Goal: Entertainment & Leisure: Browse casually

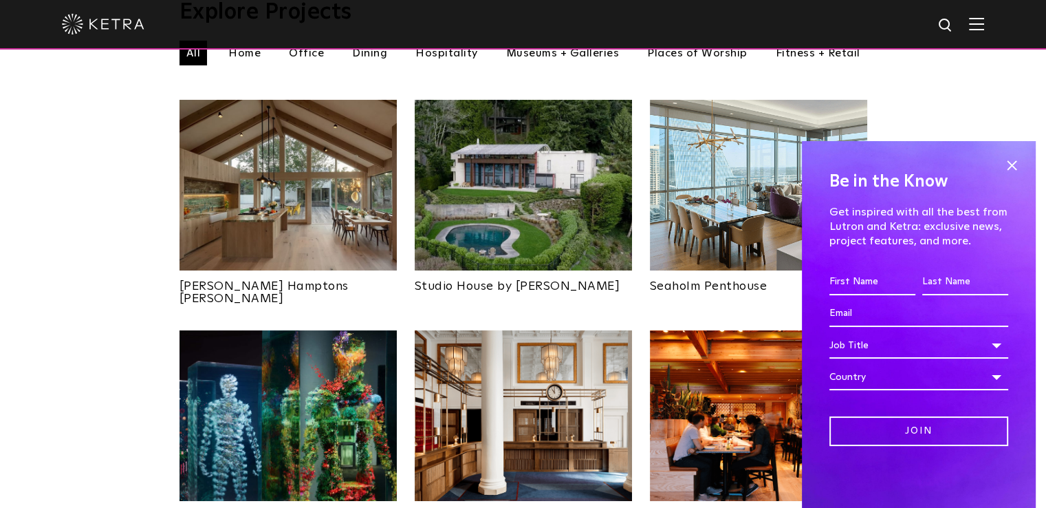
scroll to position [550, 0]
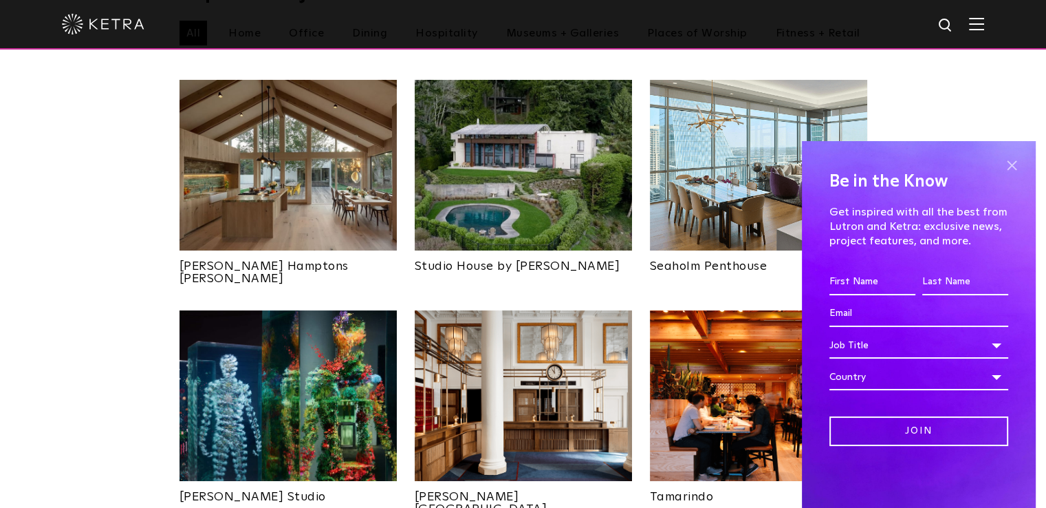
click at [1005, 166] on span at bounding box center [1011, 165] width 21 height 21
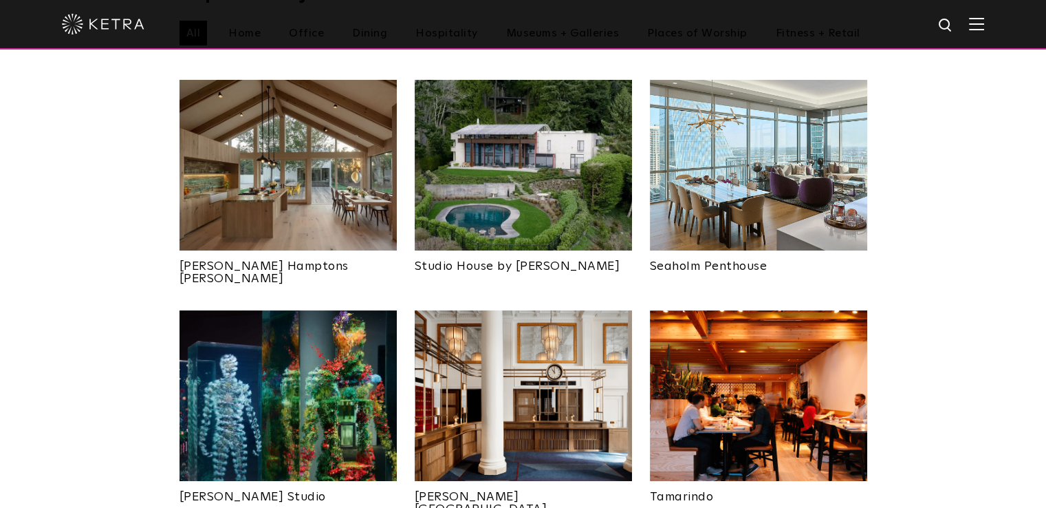
click at [334, 177] on img at bounding box center [288, 165] width 217 height 171
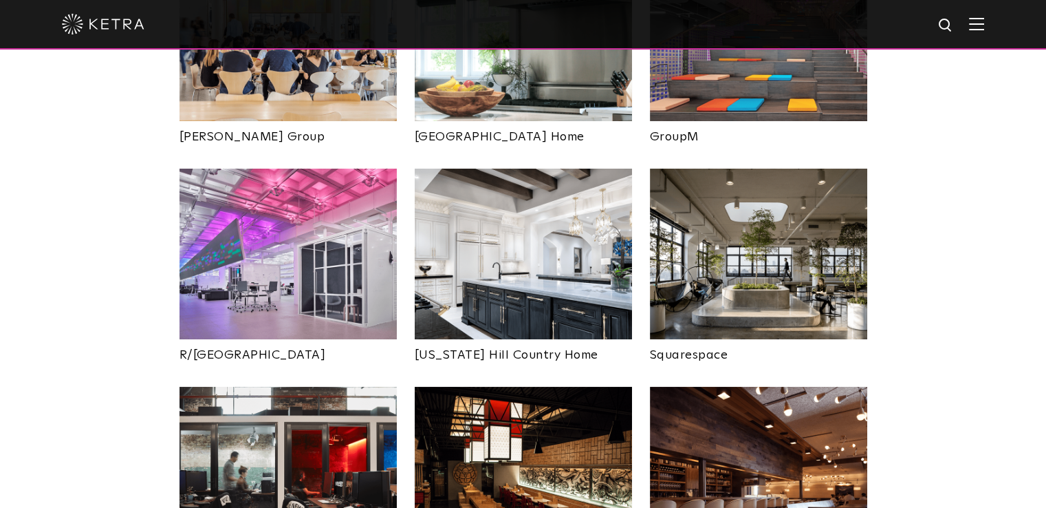
scroll to position [2622, 0]
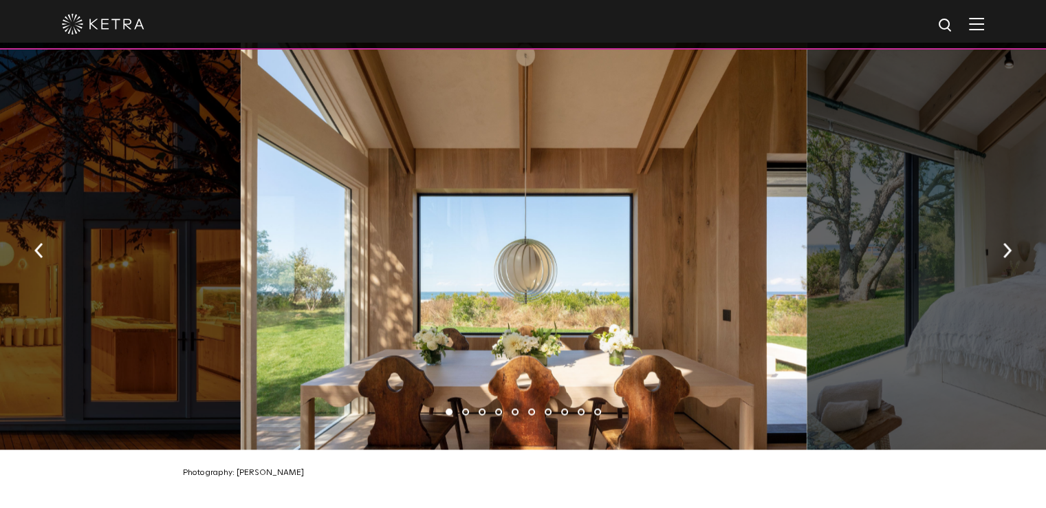
scroll to position [2063, 0]
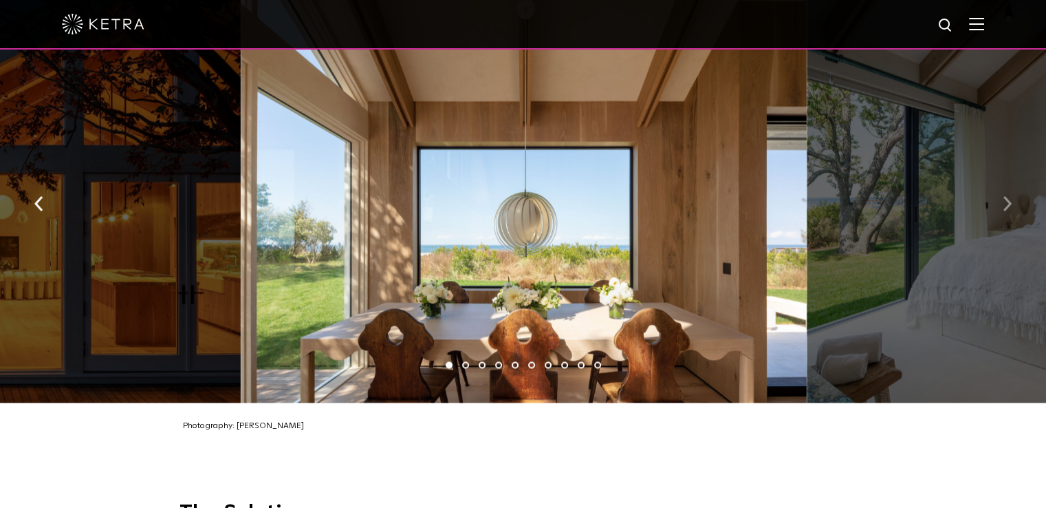
click at [996, 196] on button "button" at bounding box center [1007, 202] width 30 height 47
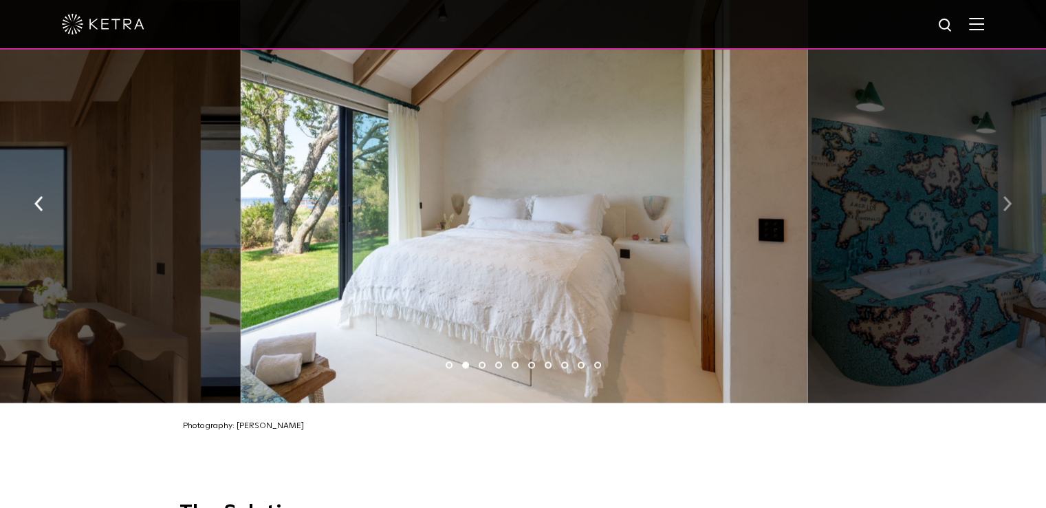
click at [996, 196] on button "button" at bounding box center [1007, 202] width 30 height 47
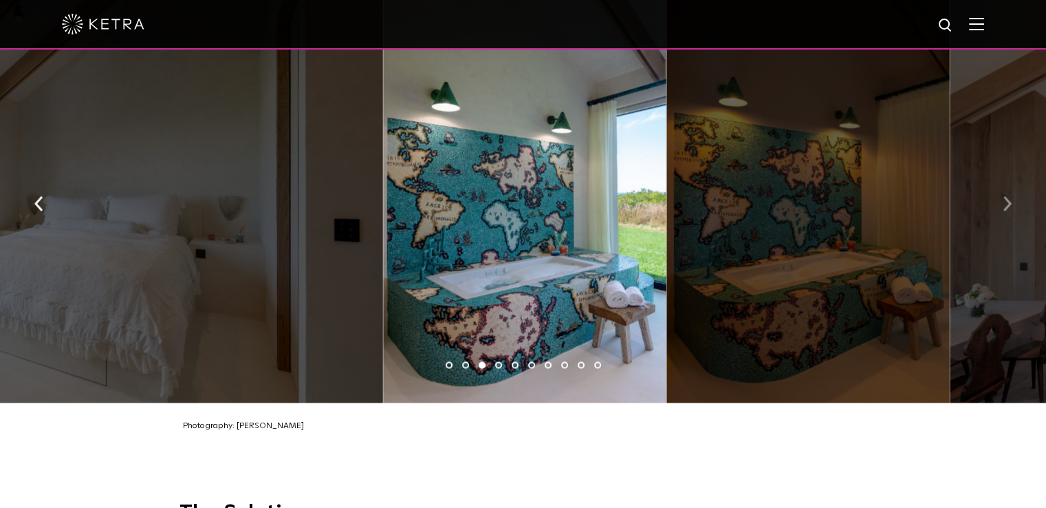
click at [996, 199] on button "button" at bounding box center [1007, 202] width 30 height 47
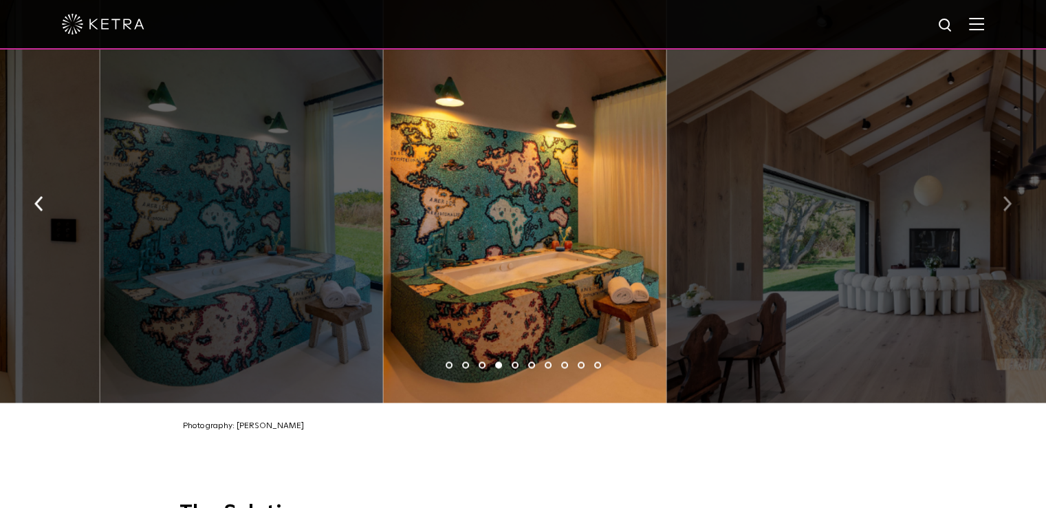
click at [996, 199] on button "button" at bounding box center [1007, 202] width 30 height 47
click at [1012, 199] on button "button" at bounding box center [1007, 202] width 30 height 47
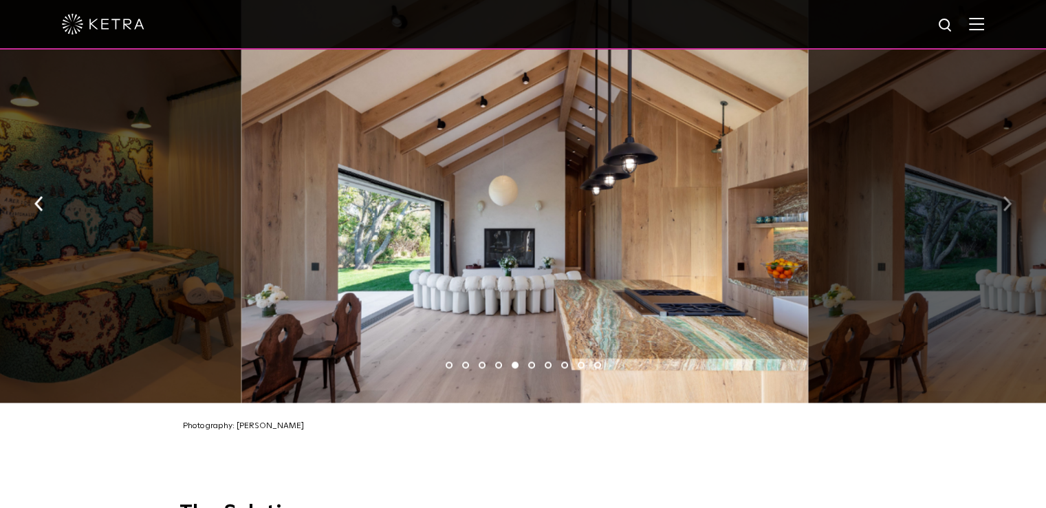
click at [1012, 199] on button "button" at bounding box center [1007, 202] width 30 height 47
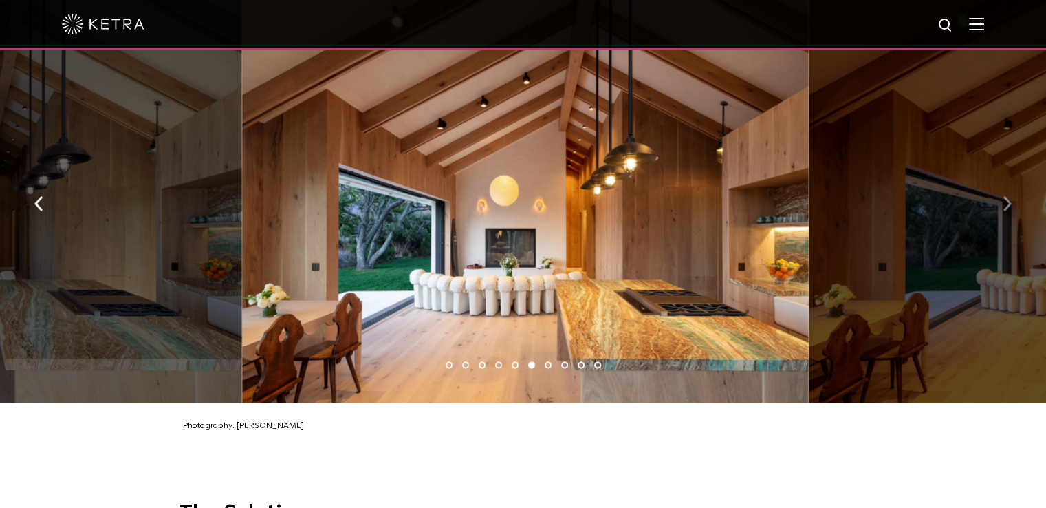
click at [1012, 199] on button "button" at bounding box center [1007, 202] width 30 height 47
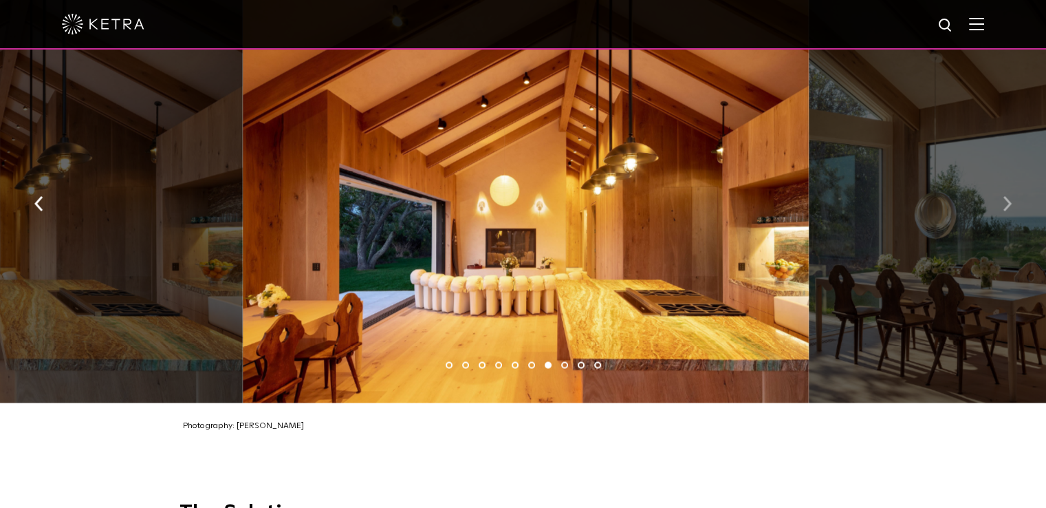
click at [1012, 199] on button "button" at bounding box center [1007, 202] width 30 height 47
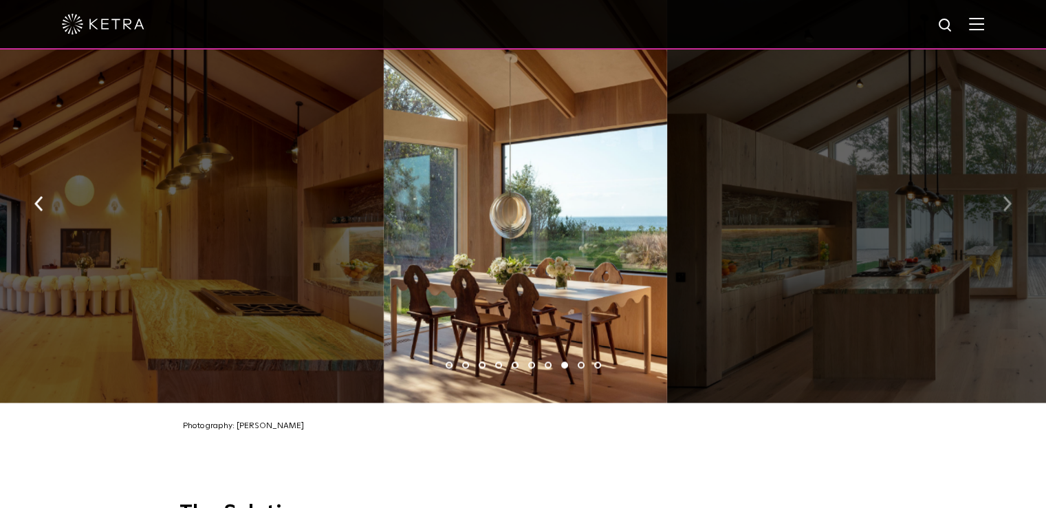
click at [1012, 202] on button "button" at bounding box center [1007, 202] width 30 height 47
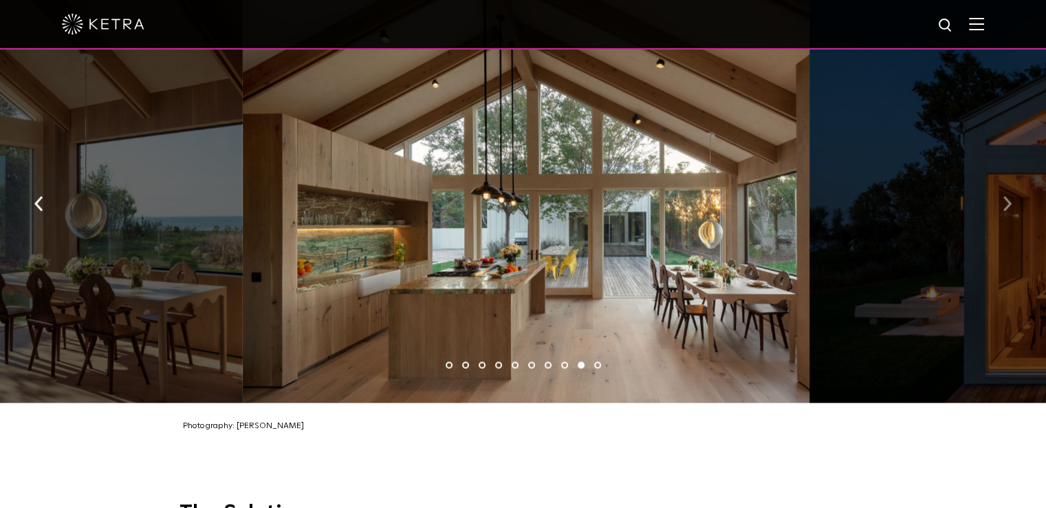
click at [1012, 202] on button "button" at bounding box center [1007, 202] width 30 height 47
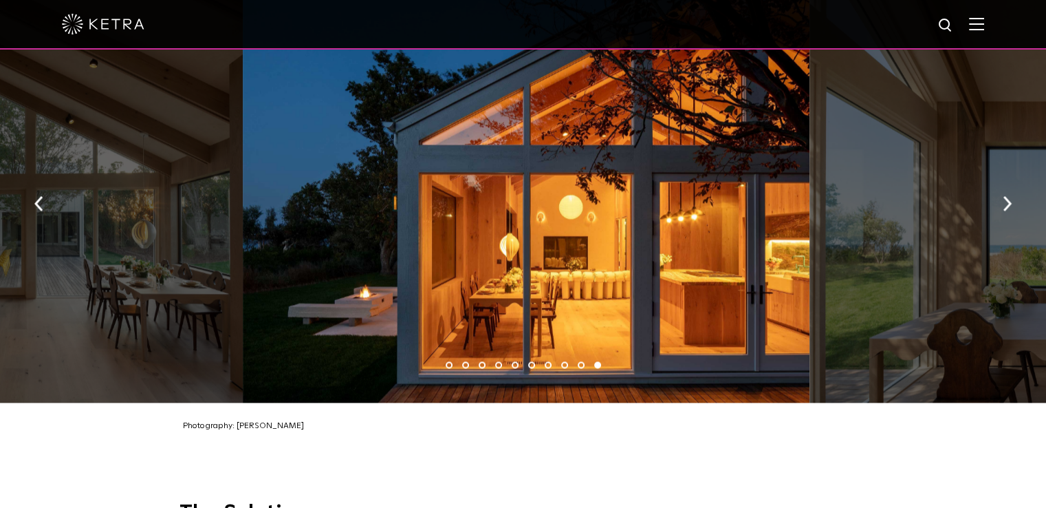
click at [670, 217] on div at bounding box center [526, 199] width 567 height 406
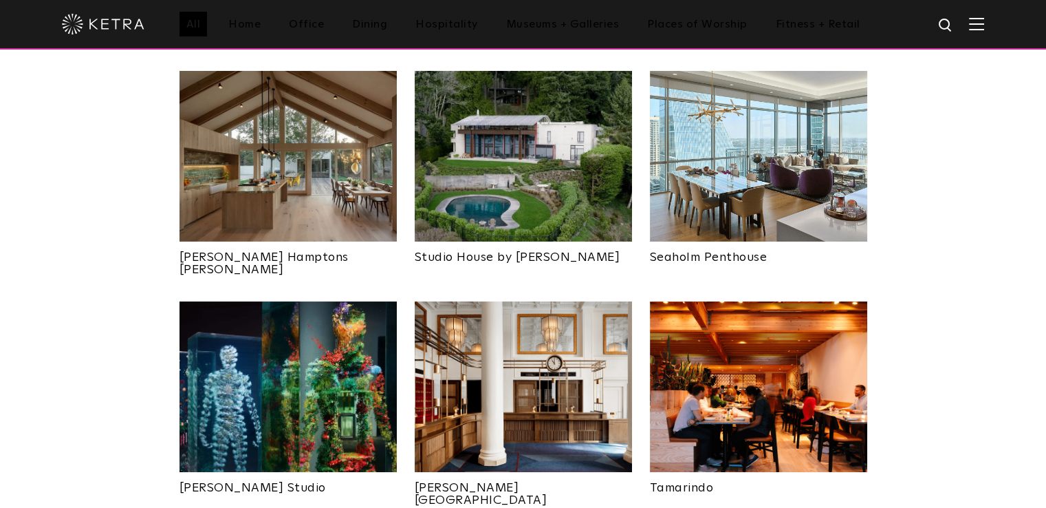
scroll to position [353, 0]
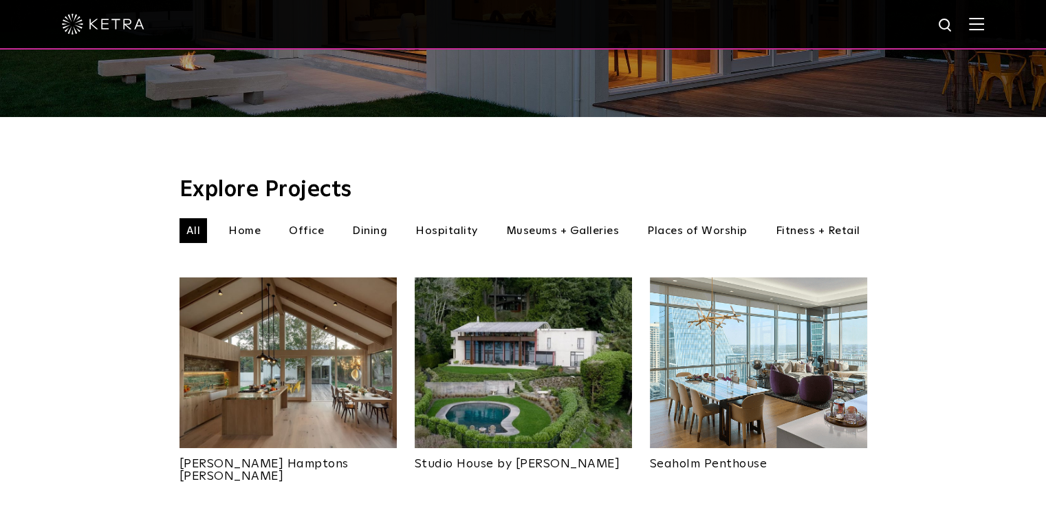
click at [486, 312] on img at bounding box center [523, 362] width 217 height 171
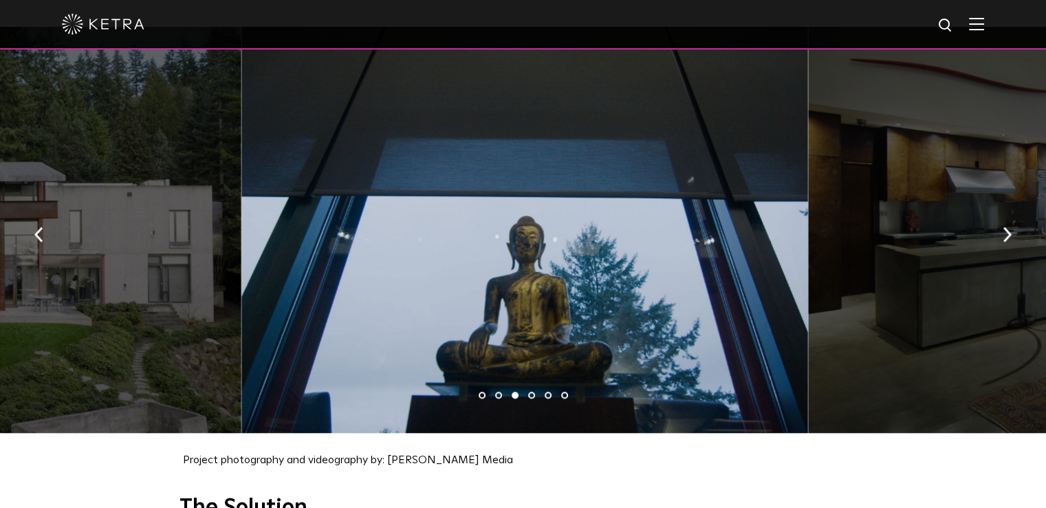
click at [1016, 226] on button "button" at bounding box center [1007, 232] width 30 height 47
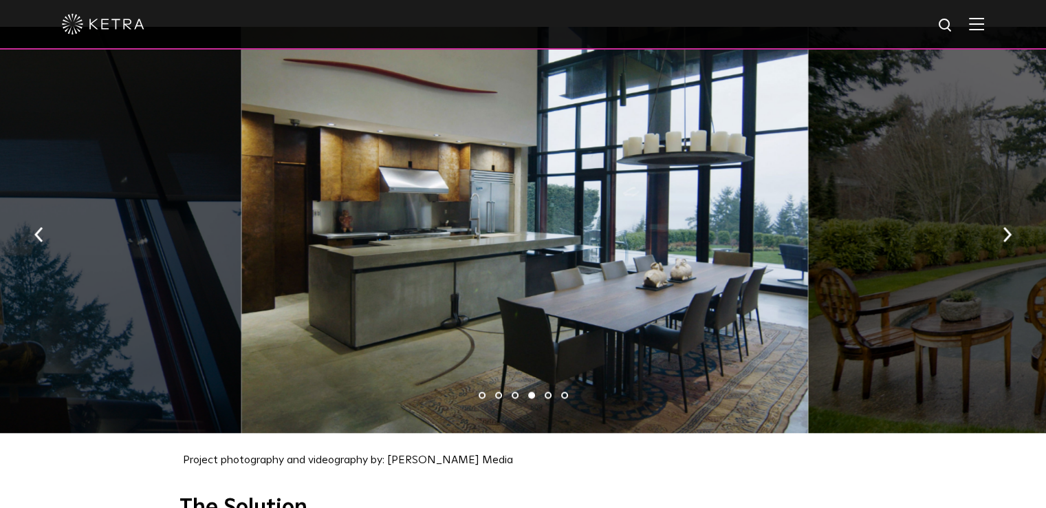
click at [1016, 226] on button "button" at bounding box center [1007, 232] width 30 height 47
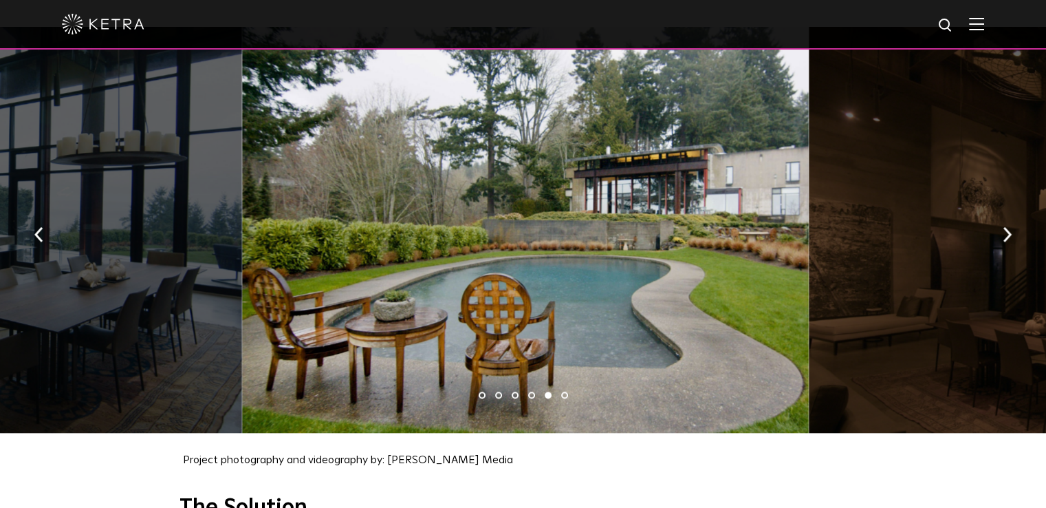
click at [1016, 226] on button "button" at bounding box center [1007, 232] width 30 height 47
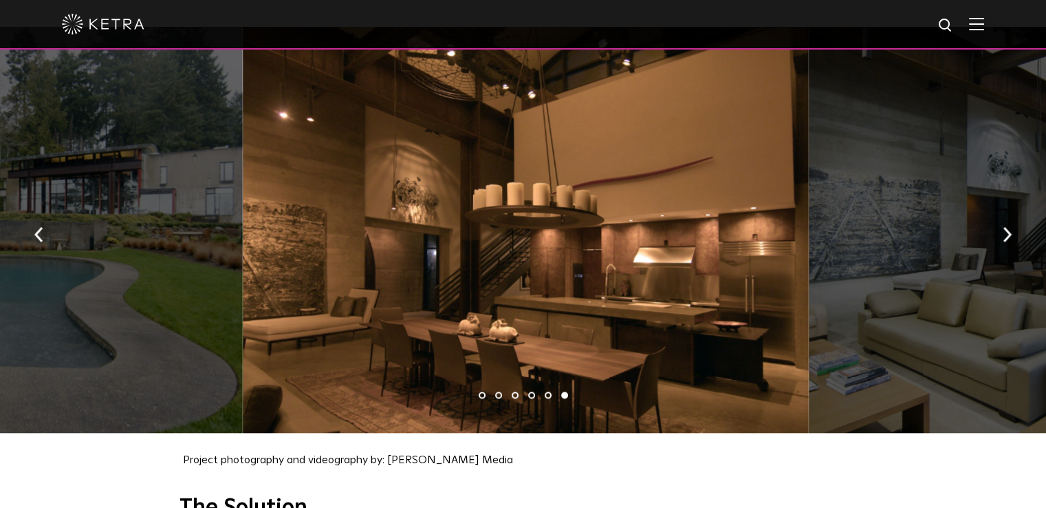
click at [1016, 226] on button "button" at bounding box center [1007, 232] width 30 height 47
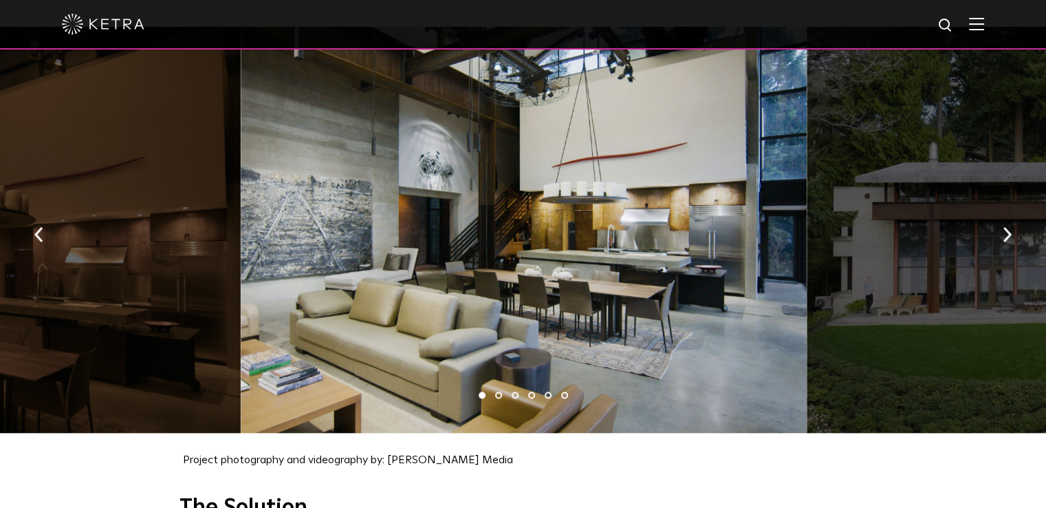
click at [1016, 226] on button "button" at bounding box center [1007, 232] width 30 height 47
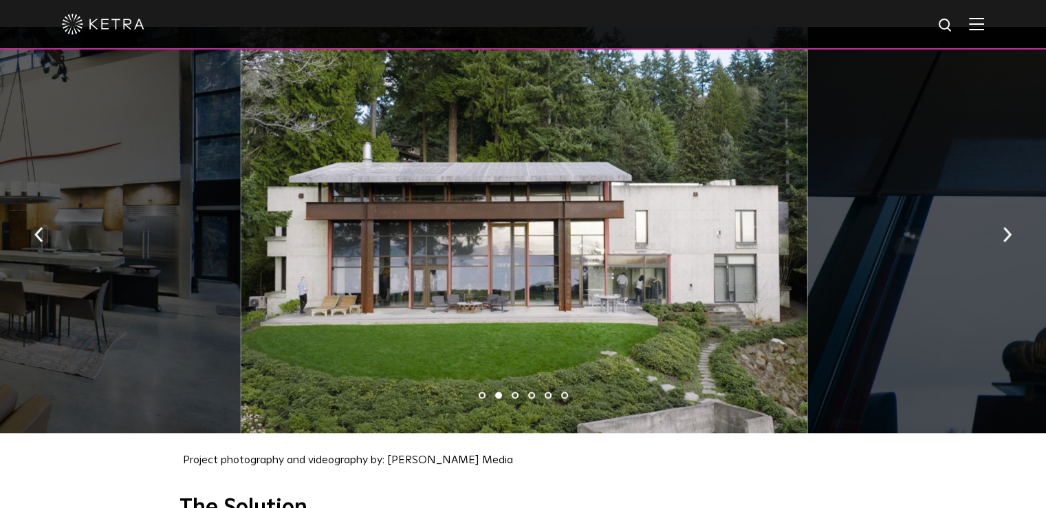
click at [1016, 226] on button "button" at bounding box center [1007, 232] width 30 height 47
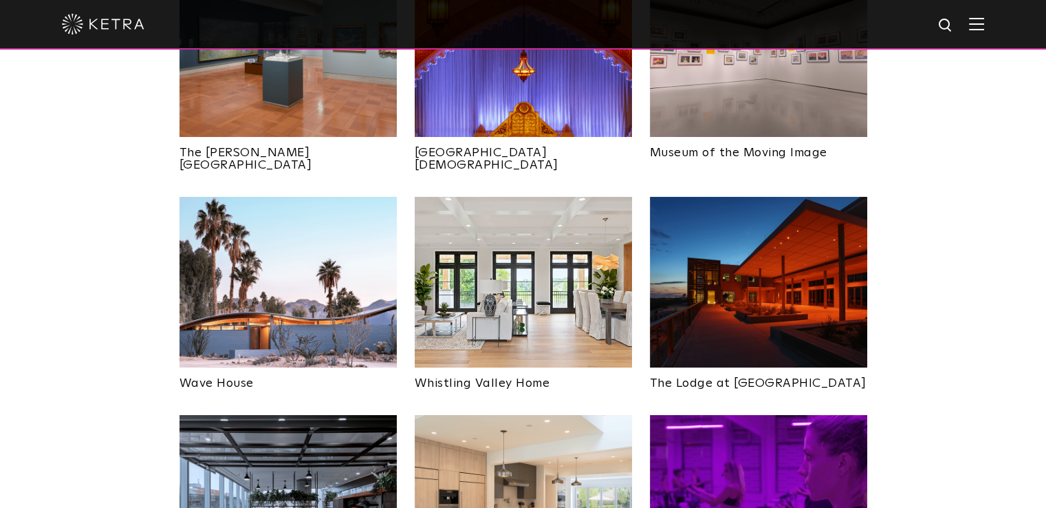
scroll to position [1797, 0]
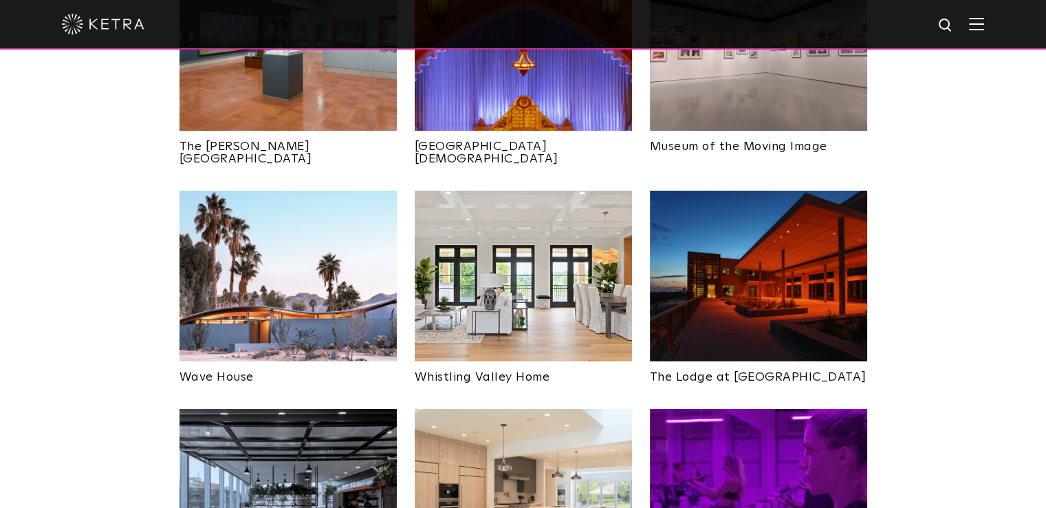
click at [244, 206] on img at bounding box center [288, 276] width 217 height 171
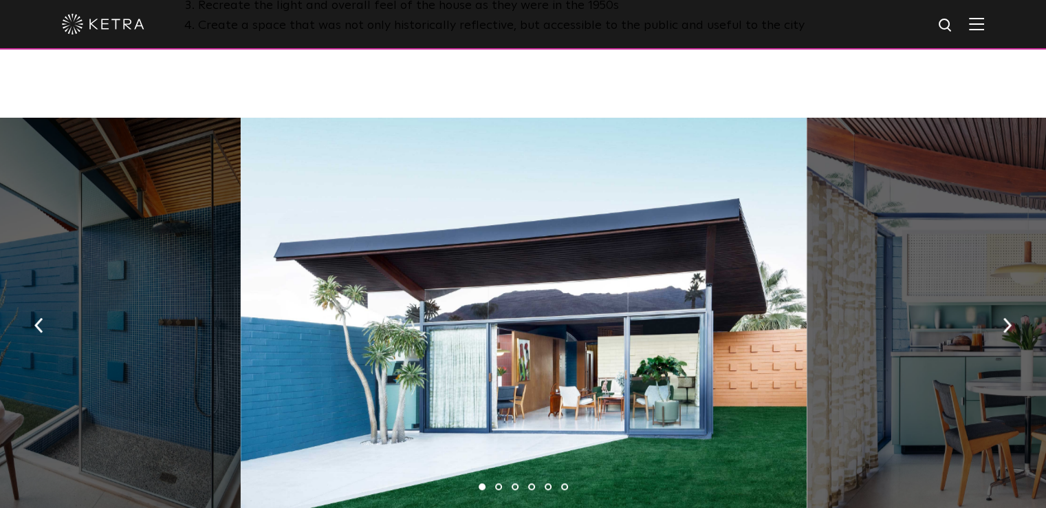
scroll to position [963, 0]
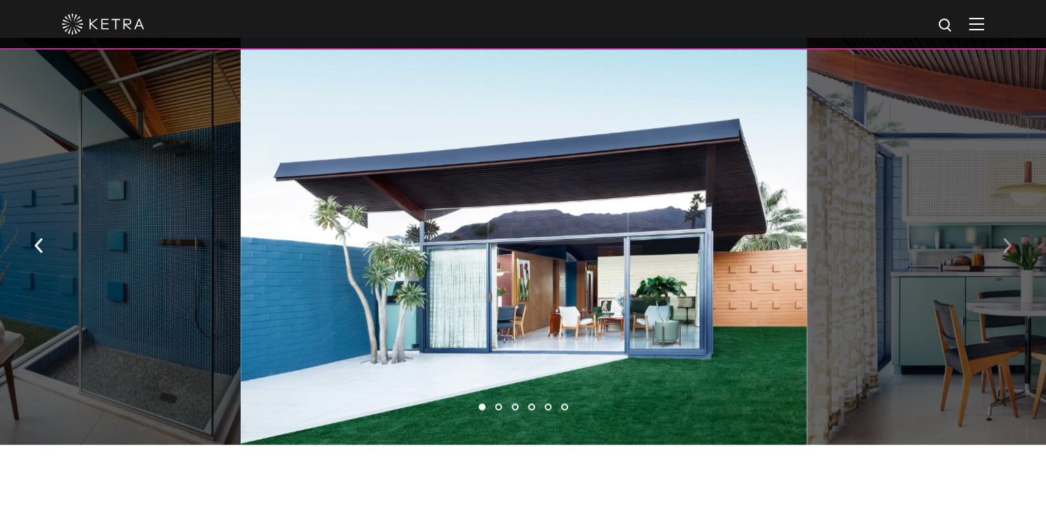
click at [1019, 237] on button "button" at bounding box center [1007, 244] width 30 height 47
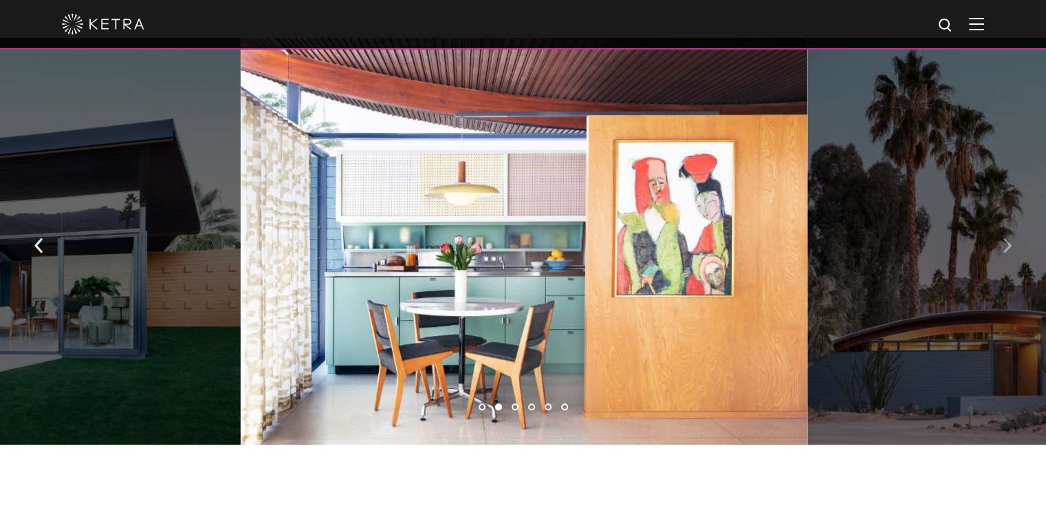
click at [1019, 237] on button "button" at bounding box center [1007, 244] width 30 height 47
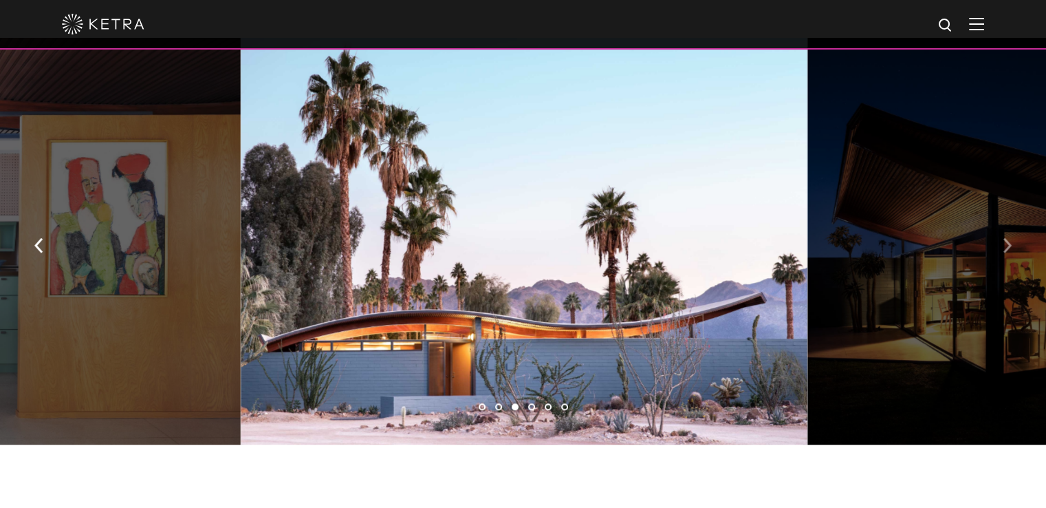
click at [1019, 237] on button "button" at bounding box center [1007, 244] width 30 height 47
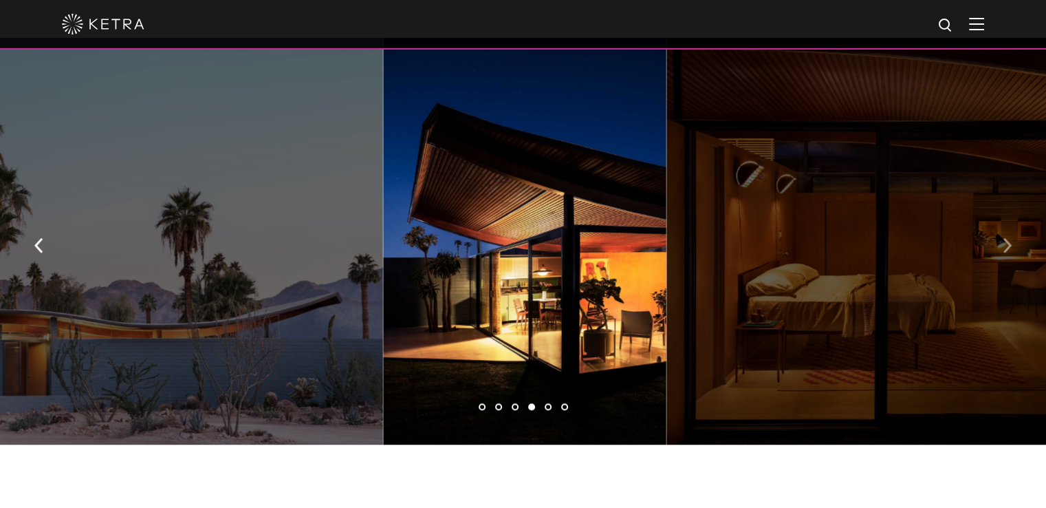
click at [1019, 237] on button "button" at bounding box center [1007, 244] width 30 height 47
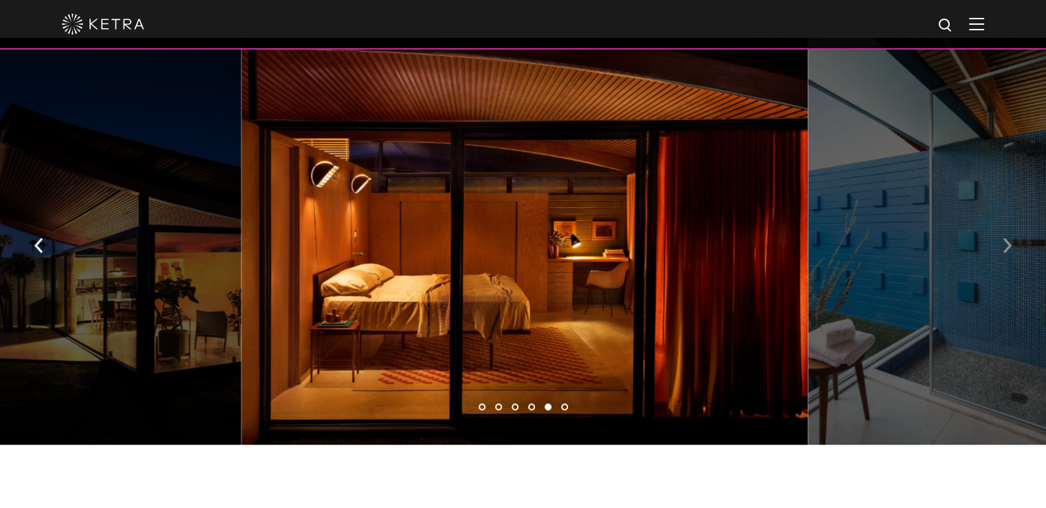
drag, startPoint x: 658, startPoint y: 226, endPoint x: 997, endPoint y: 234, distance: 339.2
click at [997, 234] on button "button" at bounding box center [1007, 244] width 30 height 47
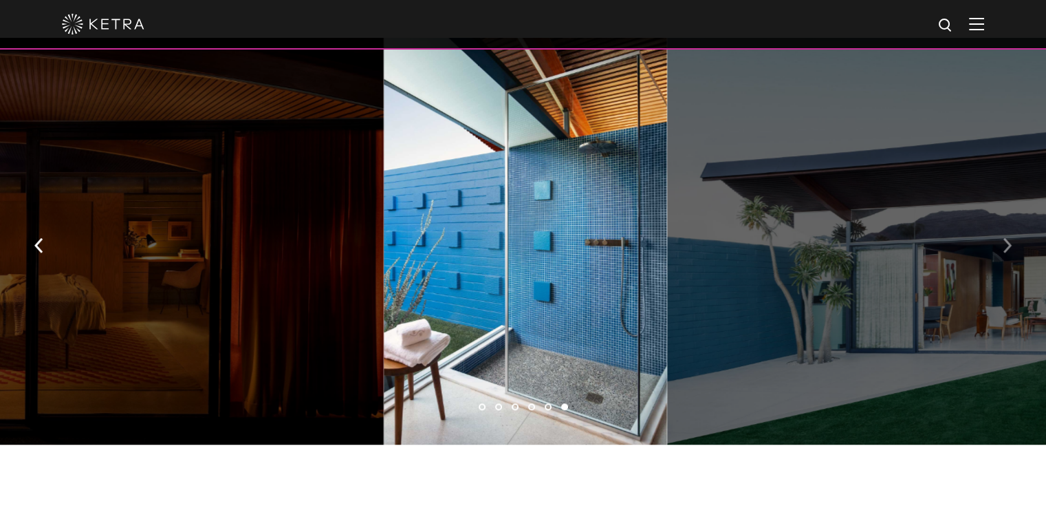
click at [1006, 238] on img "button" at bounding box center [1007, 245] width 9 height 15
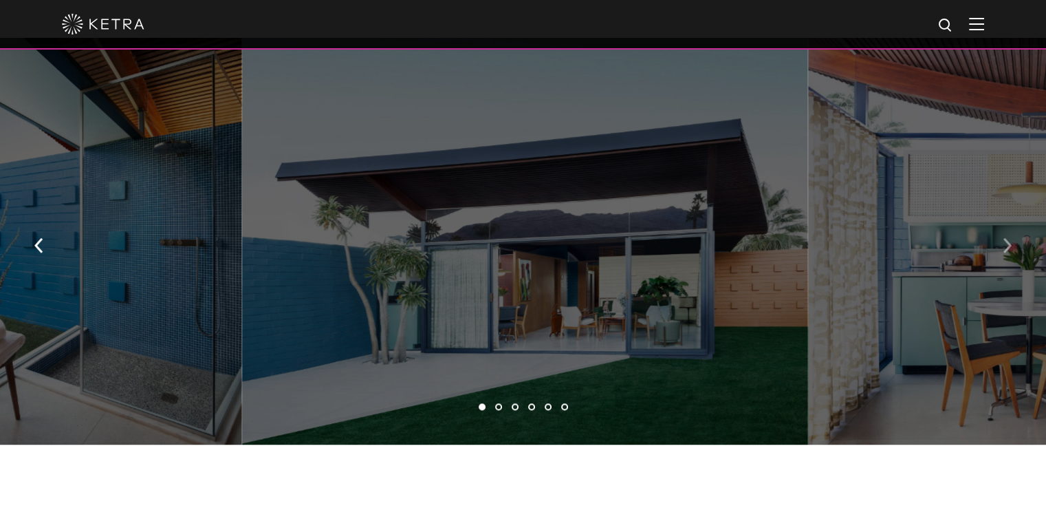
click at [1006, 238] on img "button" at bounding box center [1007, 245] width 9 height 15
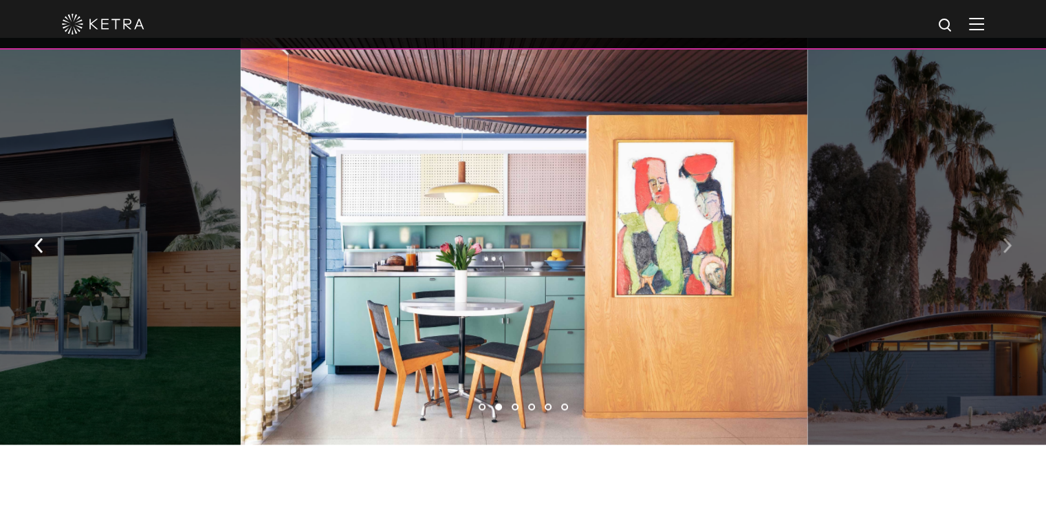
click at [1006, 238] on img "button" at bounding box center [1007, 245] width 9 height 15
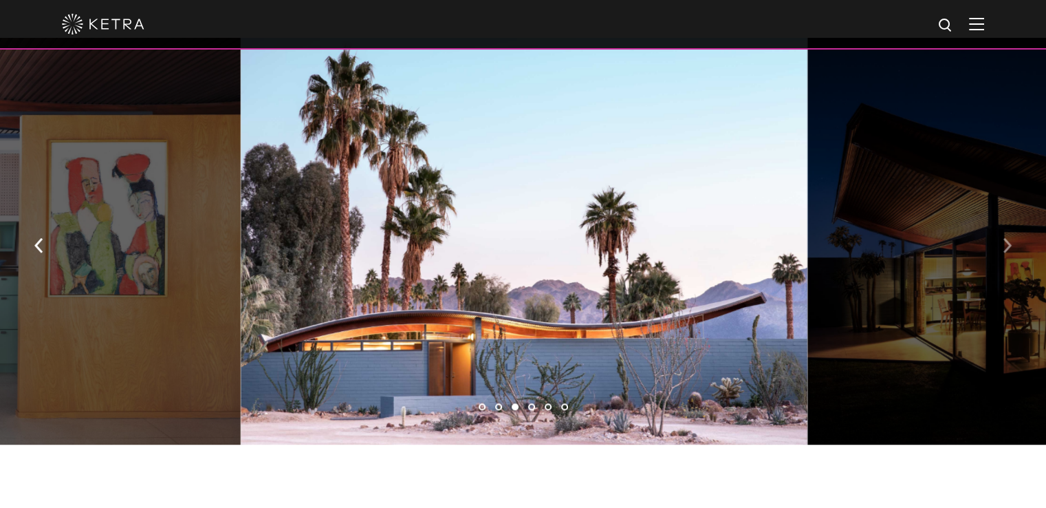
click at [1006, 238] on img "button" at bounding box center [1007, 245] width 9 height 15
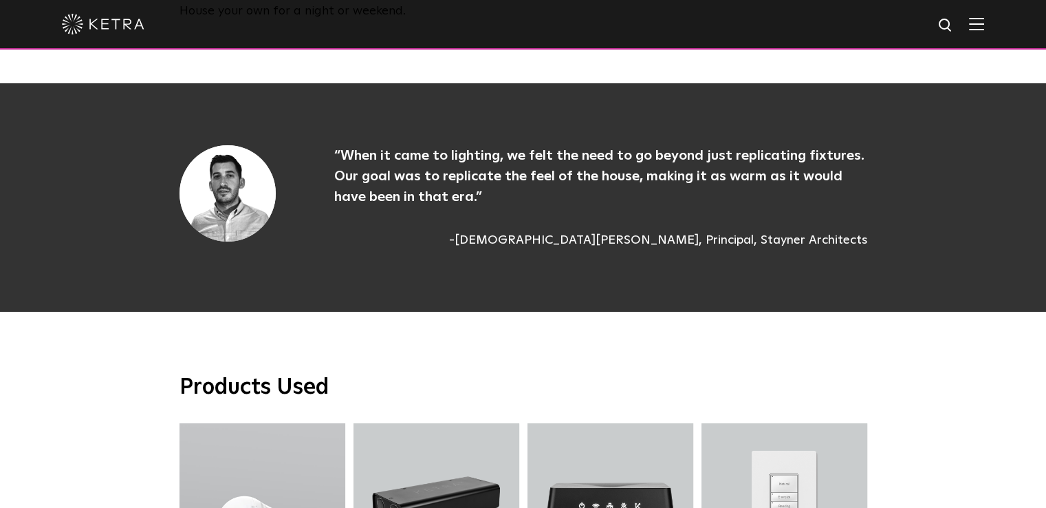
scroll to position [4539, 0]
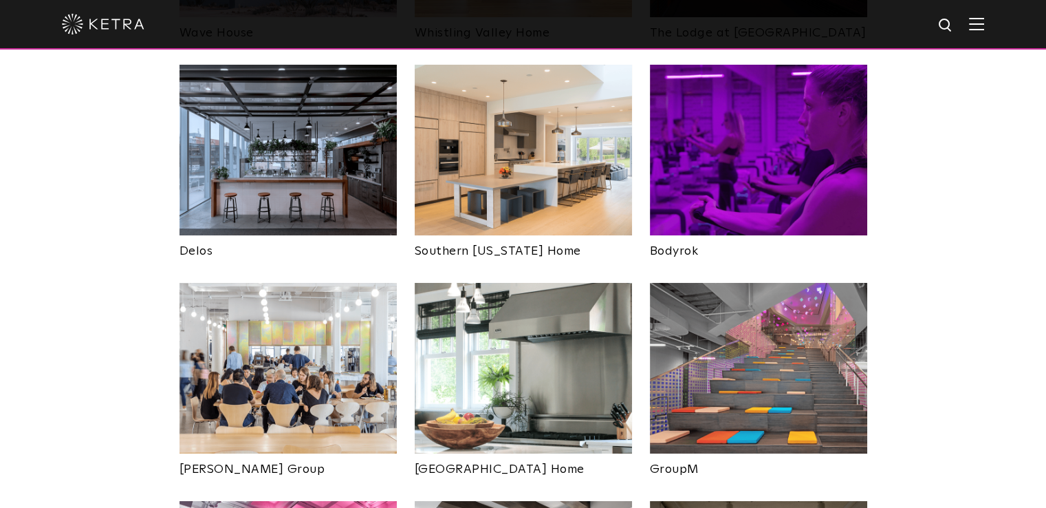
click at [514, 84] on img at bounding box center [523, 150] width 217 height 171
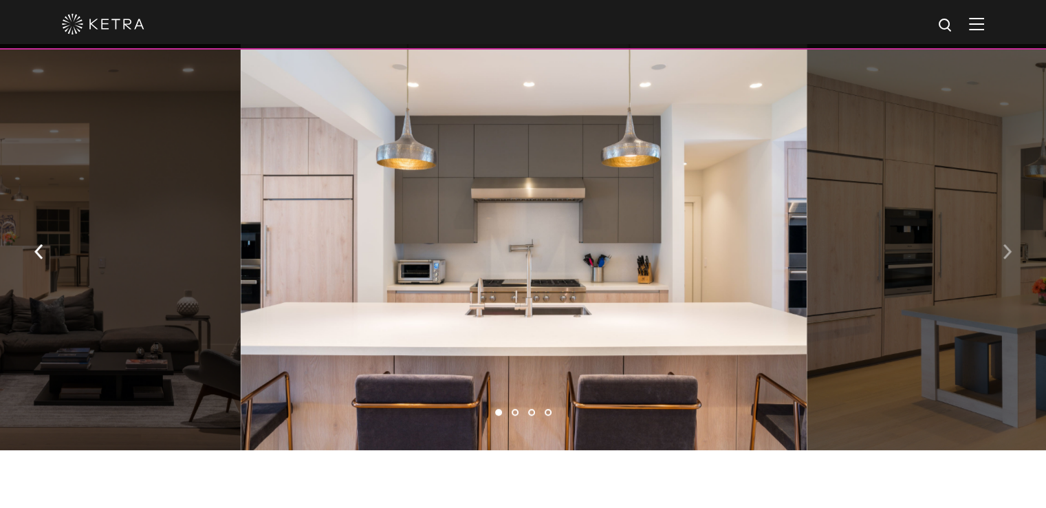
scroll to position [757, 0]
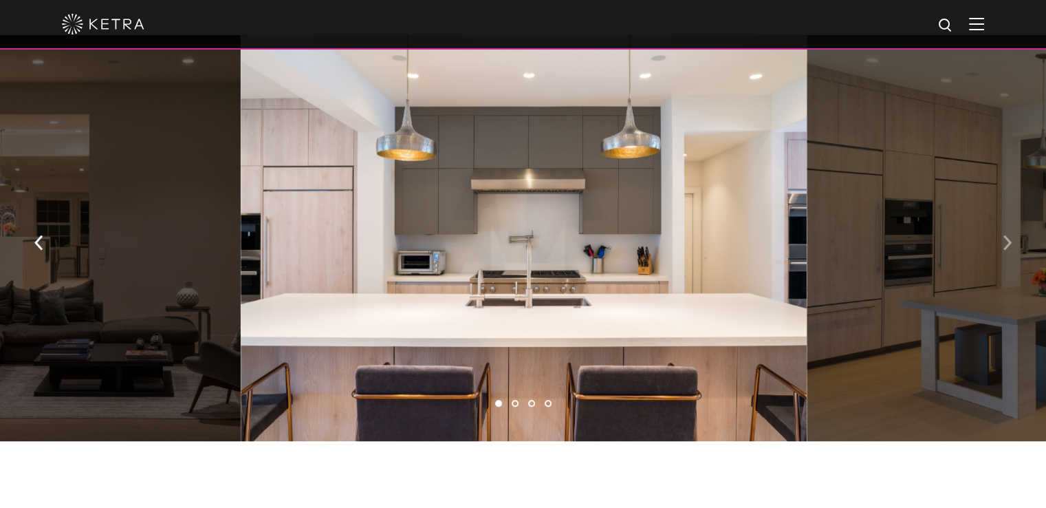
click at [1004, 249] on button "button" at bounding box center [1007, 241] width 30 height 47
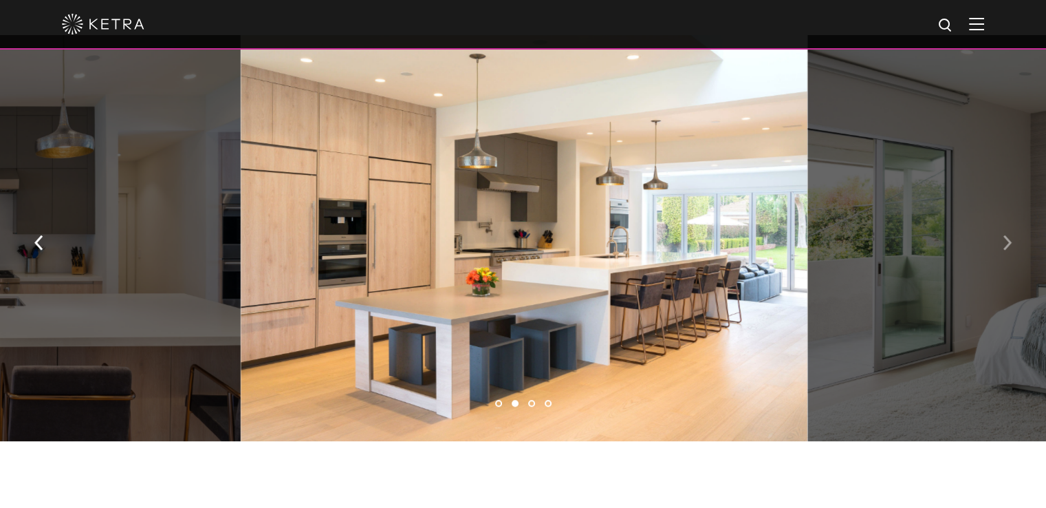
click at [1004, 249] on button "button" at bounding box center [1007, 241] width 30 height 47
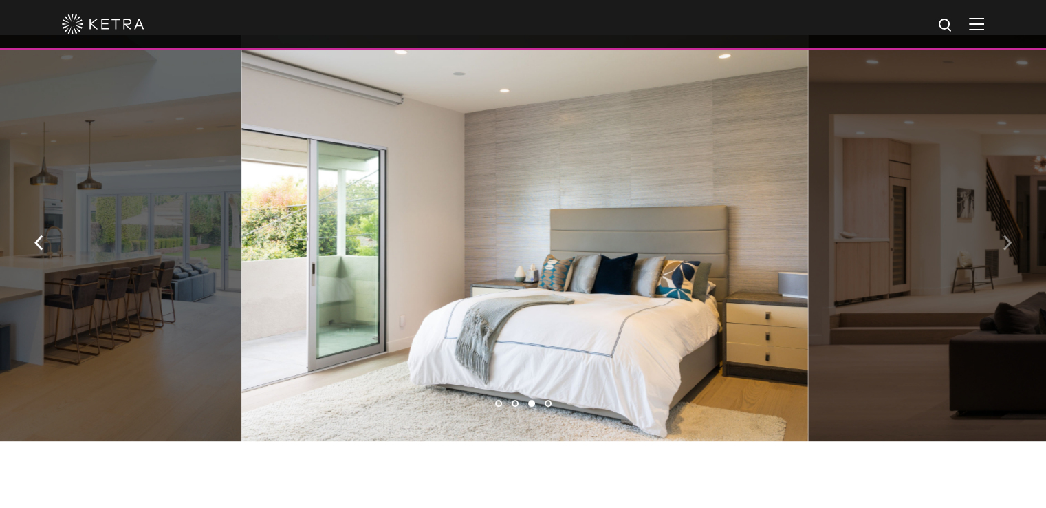
click at [1004, 249] on button "button" at bounding box center [1007, 241] width 30 height 47
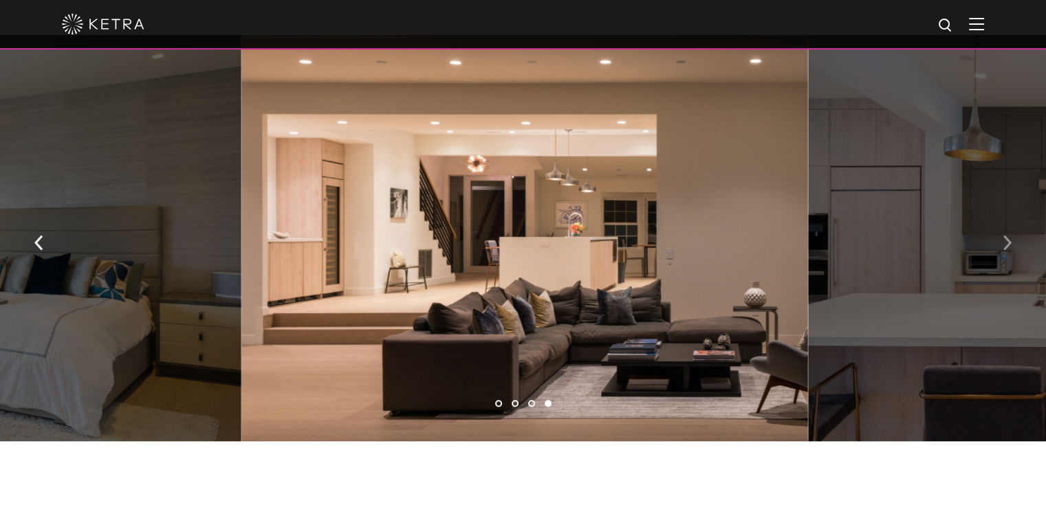
click at [1004, 249] on button "button" at bounding box center [1007, 241] width 30 height 47
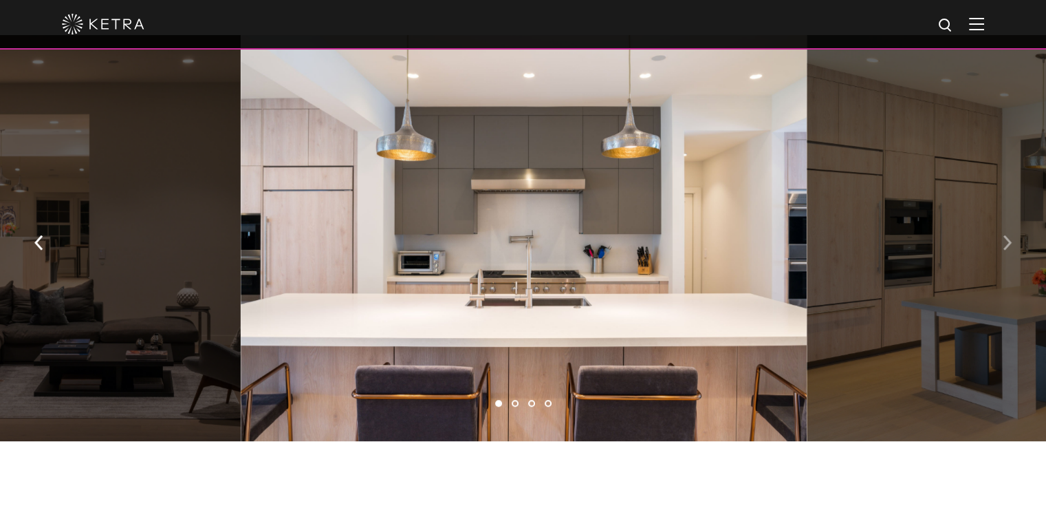
click at [1004, 249] on button "button" at bounding box center [1007, 241] width 30 height 47
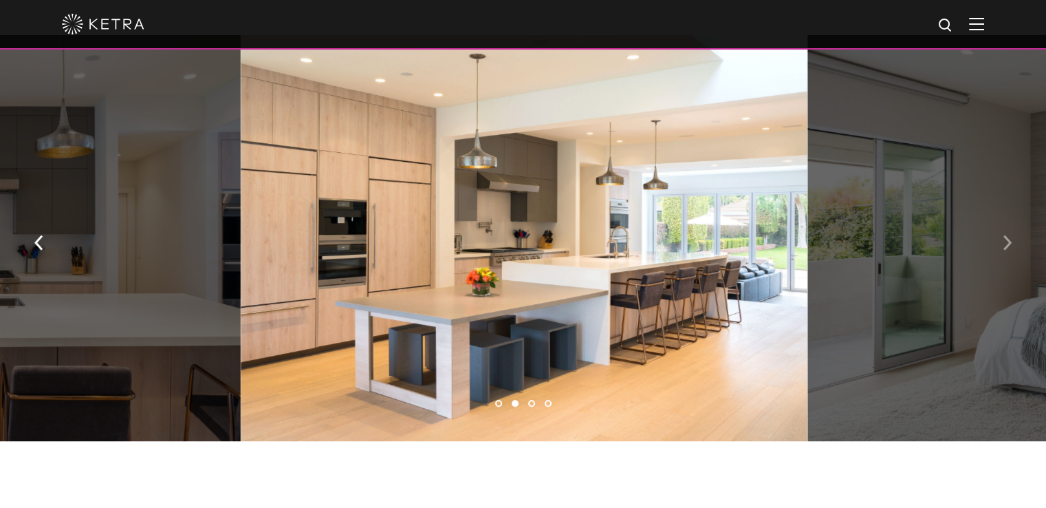
click at [1004, 249] on button "button" at bounding box center [1007, 241] width 30 height 47
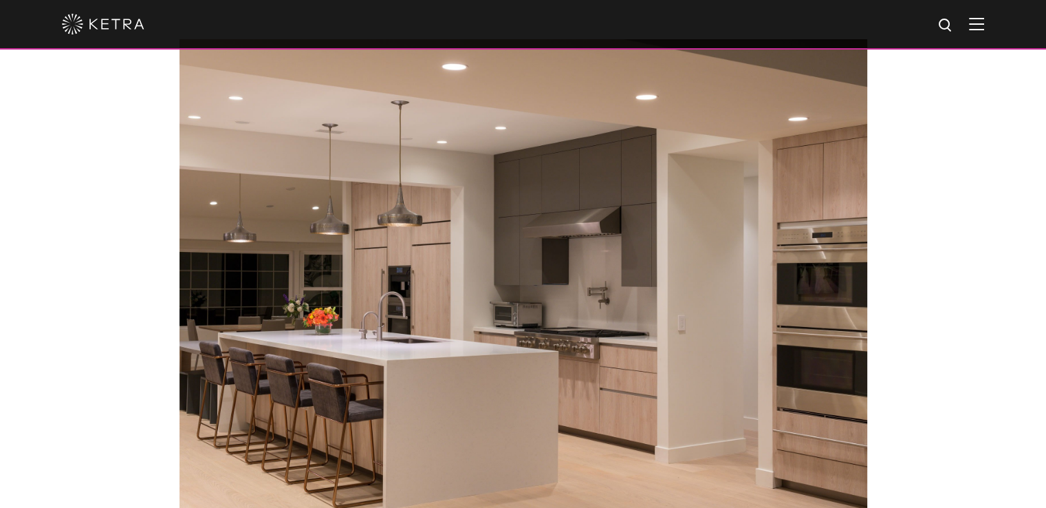
scroll to position [1307, 0]
